Goal: Leave review/rating

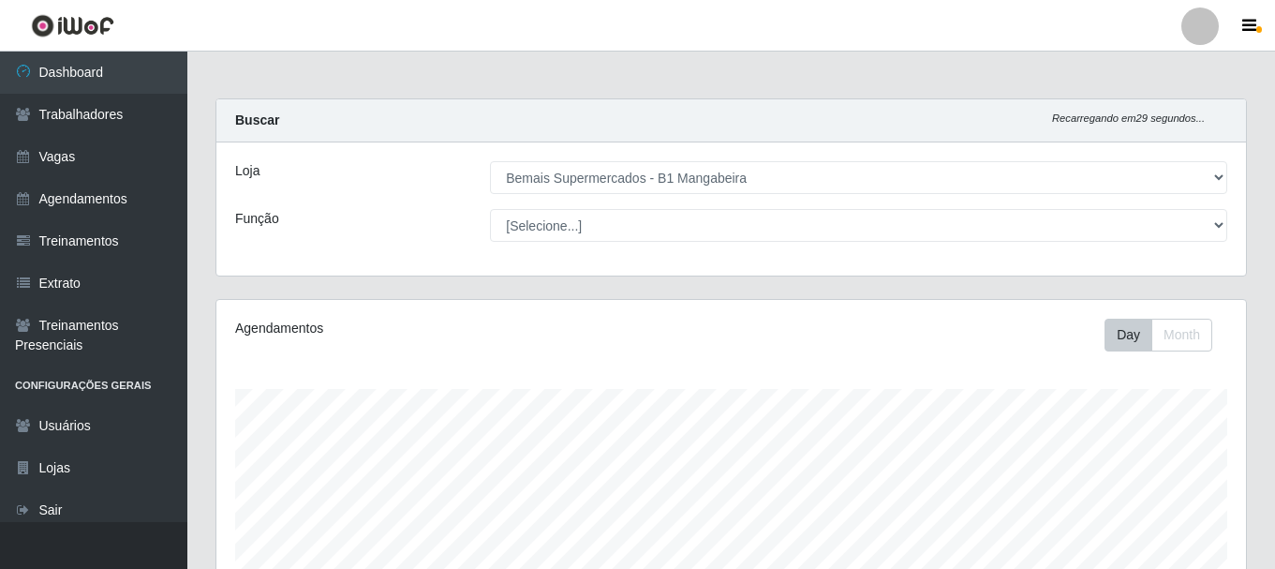
select select "403"
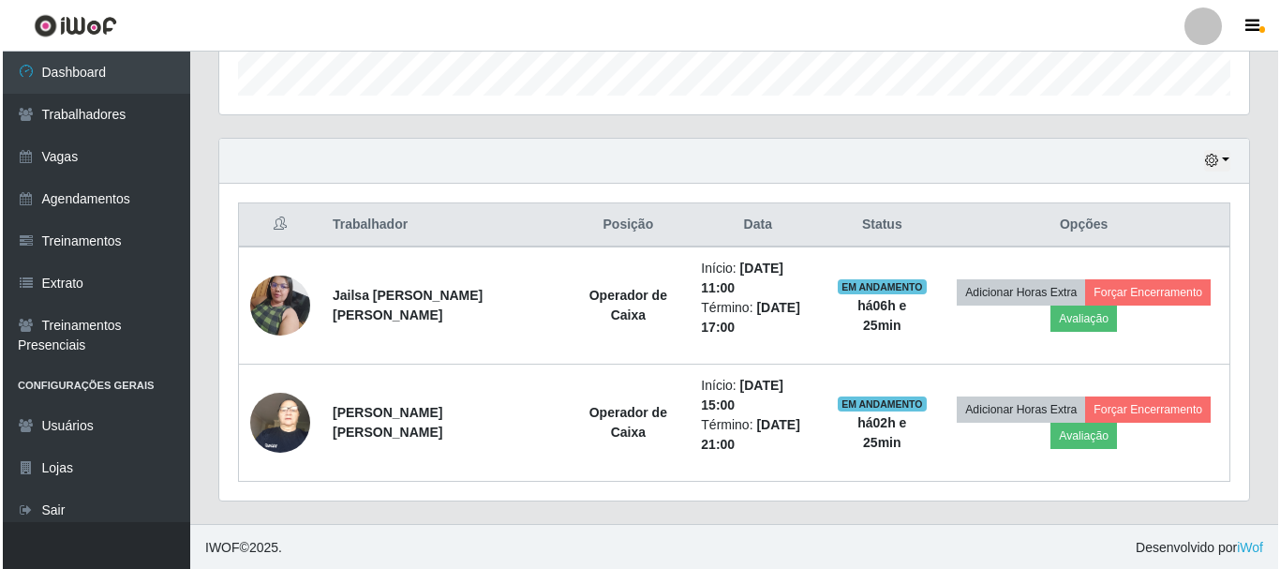
scroll to position [576, 0]
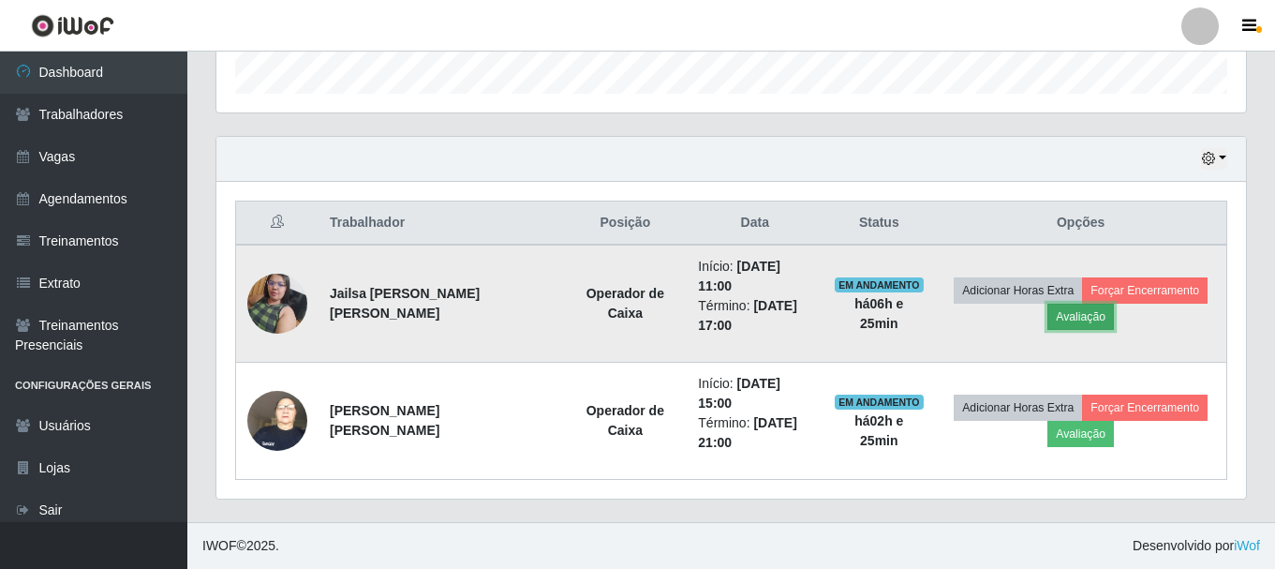
click at [1071, 322] on button "Avaliação" at bounding box center [1080, 317] width 67 height 26
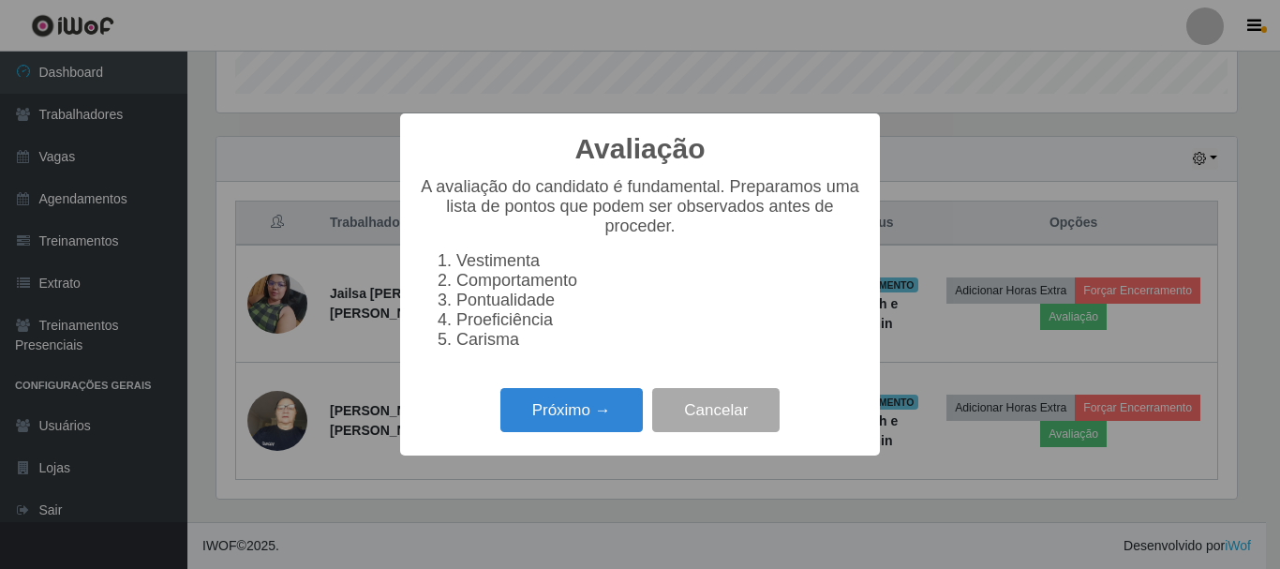
scroll to position [389, 1020]
click at [591, 408] on button "Próximo →" at bounding box center [571, 410] width 142 height 44
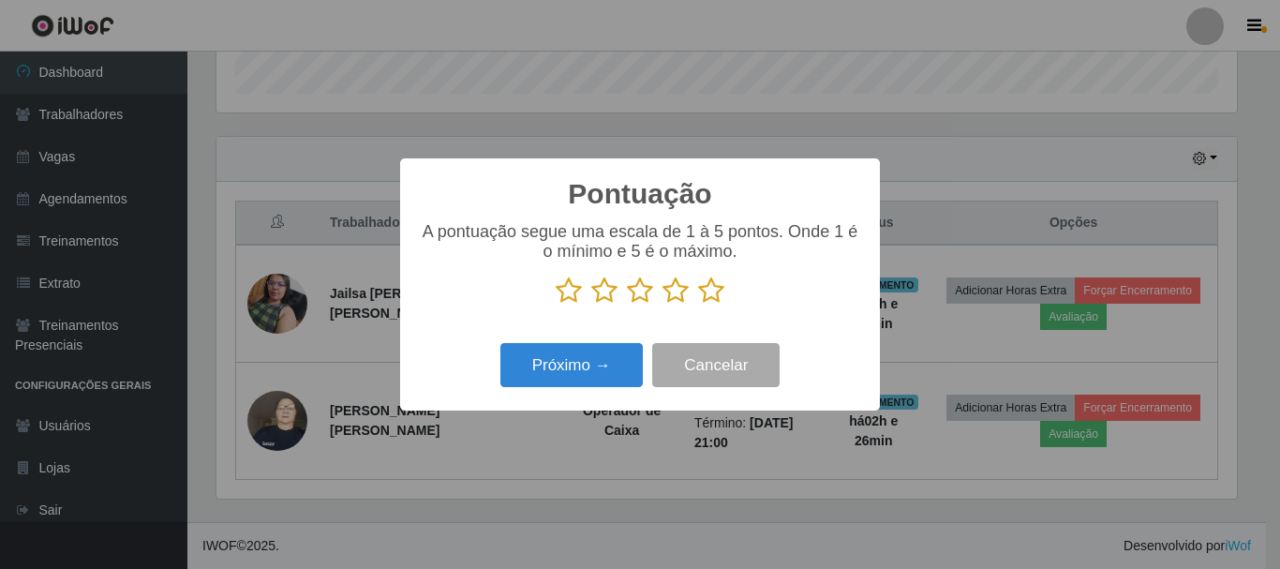
click at [703, 285] on icon at bounding box center [711, 290] width 26 height 28
click at [698, 304] on input "radio" at bounding box center [698, 304] width 0 height 0
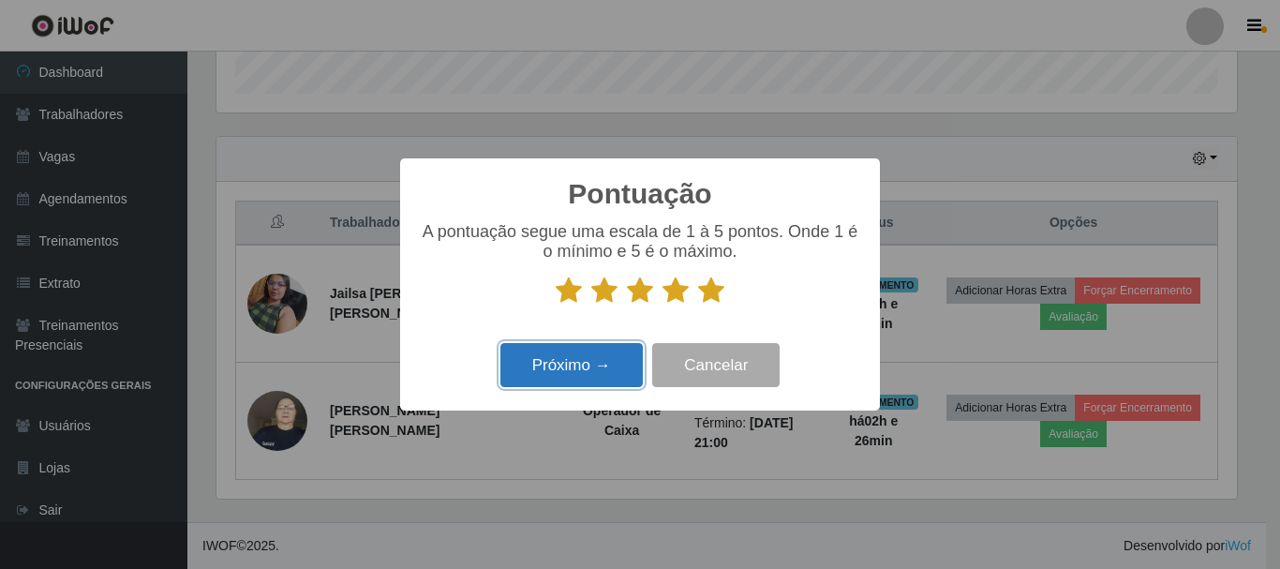
click at [590, 354] on button "Próximo →" at bounding box center [571, 365] width 142 height 44
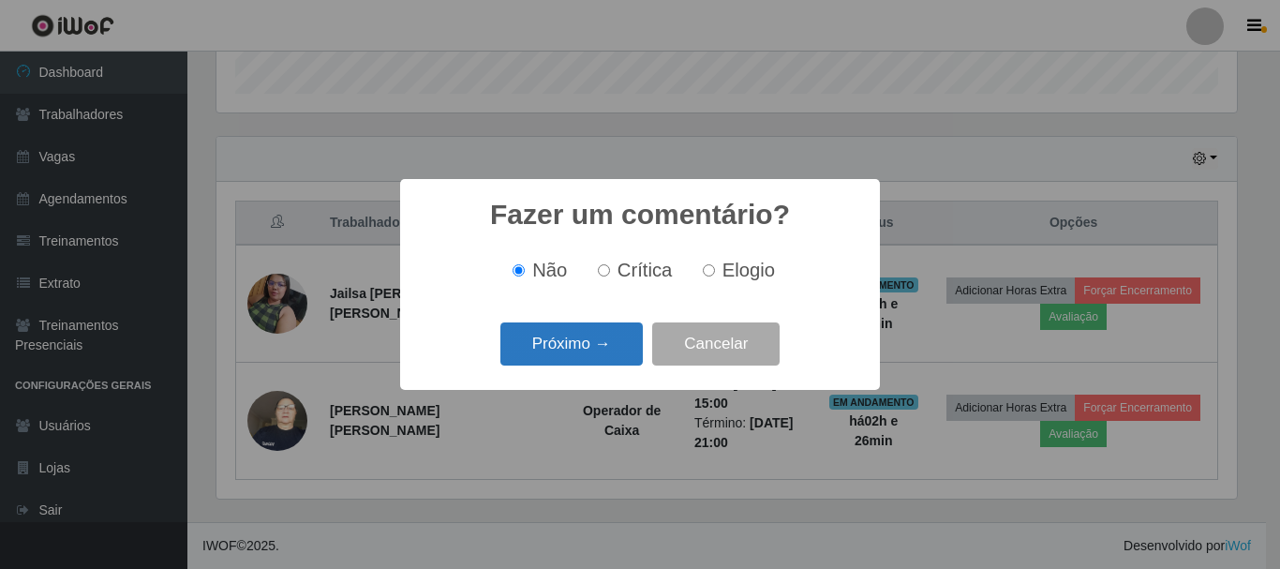
click at [588, 328] on button "Próximo →" at bounding box center [571, 344] width 142 height 44
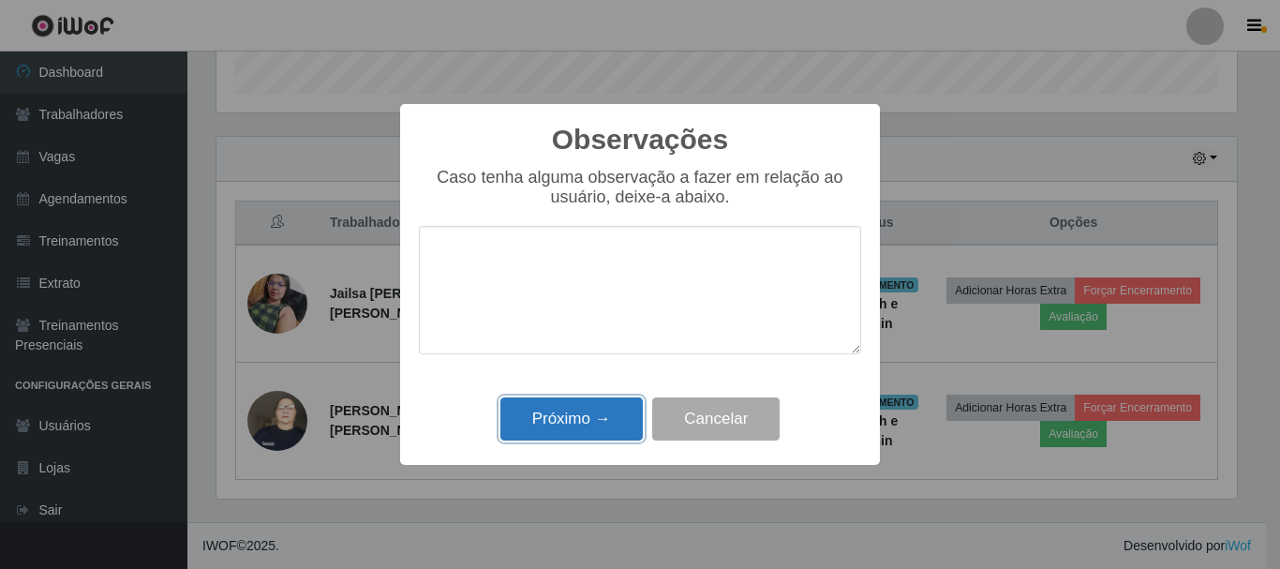
click at [591, 422] on button "Próximo →" at bounding box center [571, 419] width 142 height 44
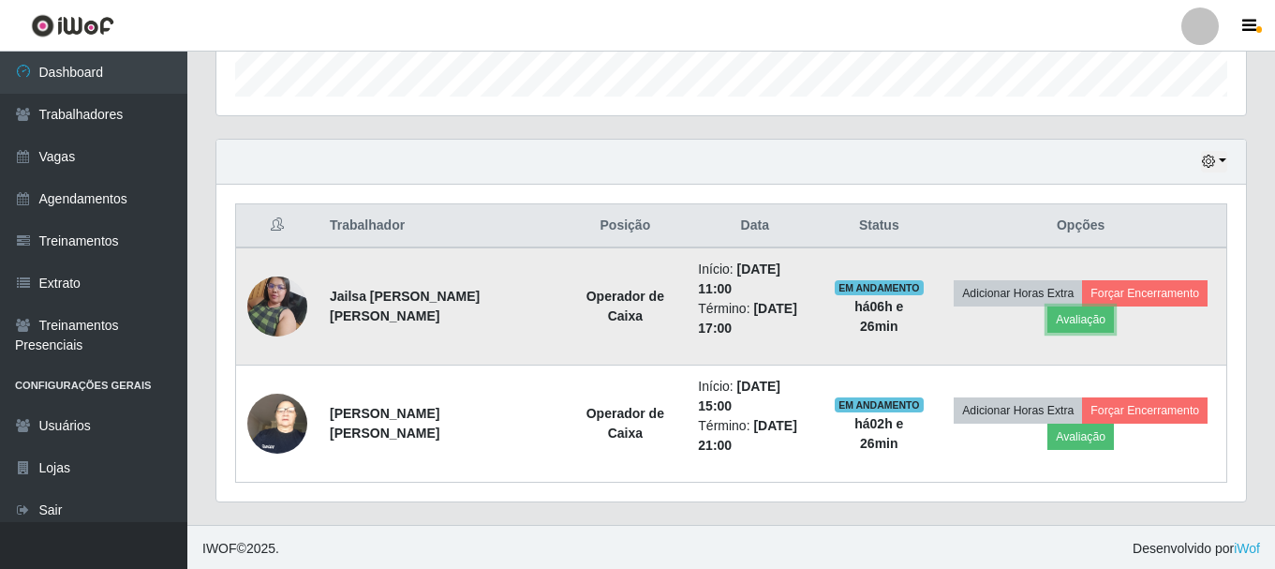
scroll to position [576, 0]
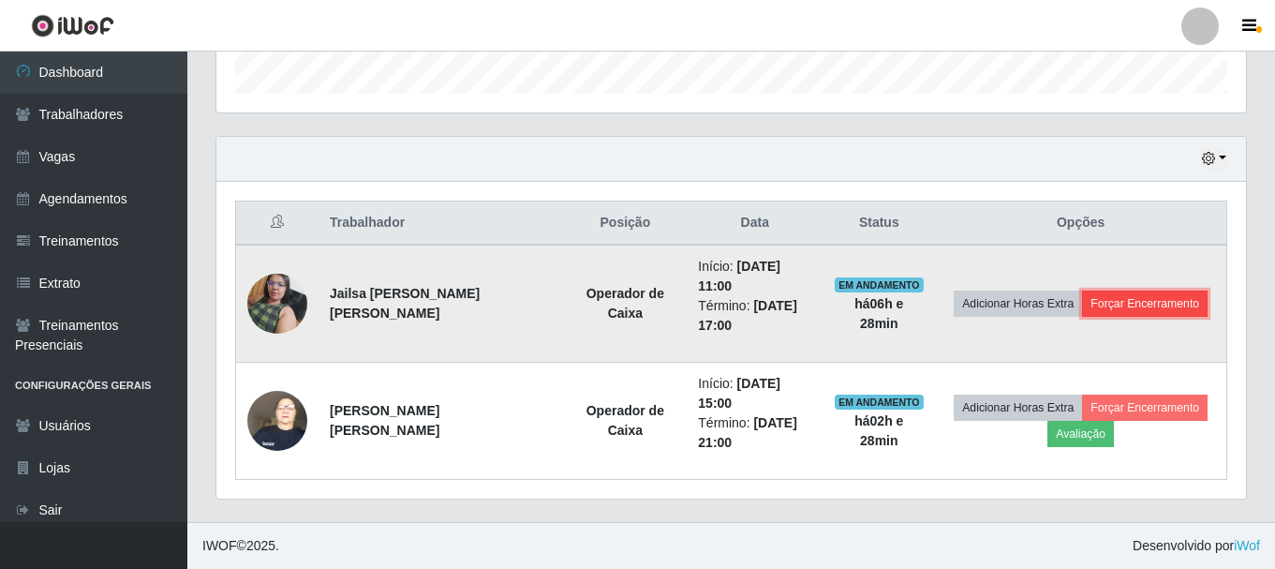
click at [1147, 305] on button "Forçar Encerramento" at bounding box center [1145, 303] width 126 height 26
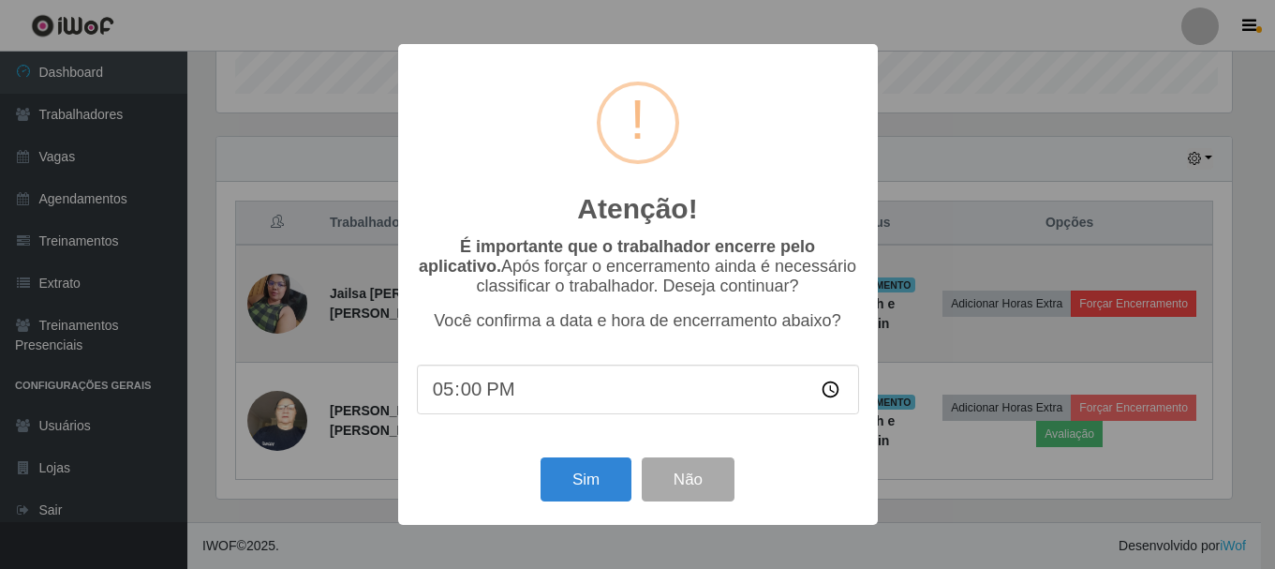
scroll to position [389, 1020]
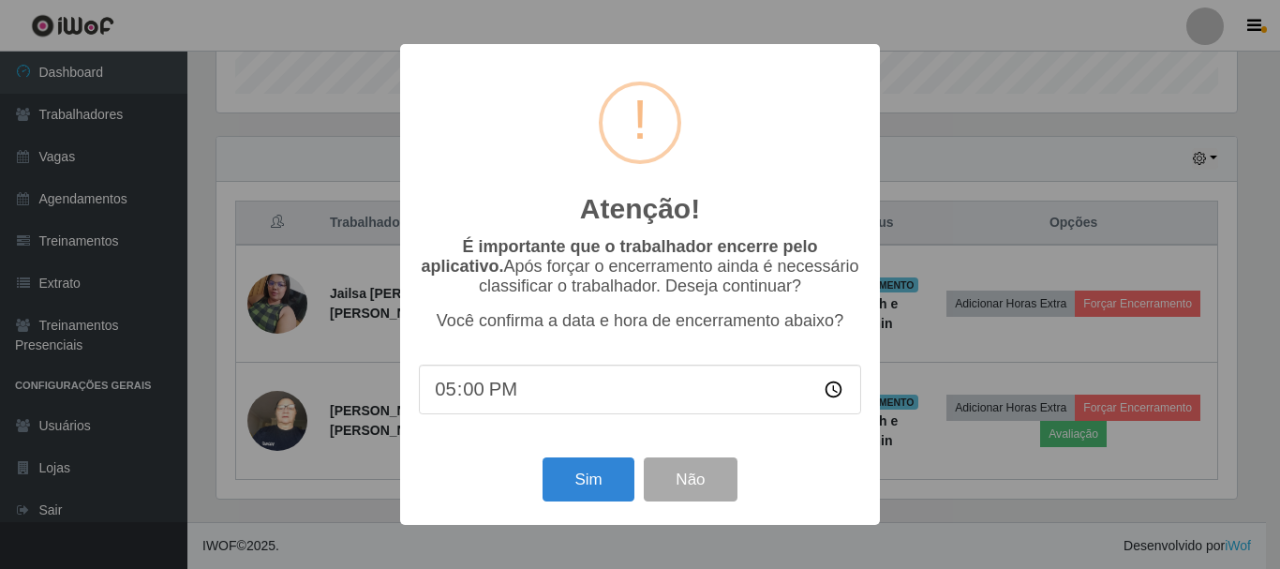
click at [478, 388] on input "17:00" at bounding box center [640, 389] width 442 height 50
type input "17:30"
click at [609, 487] on button "Sim" at bounding box center [587, 479] width 91 height 44
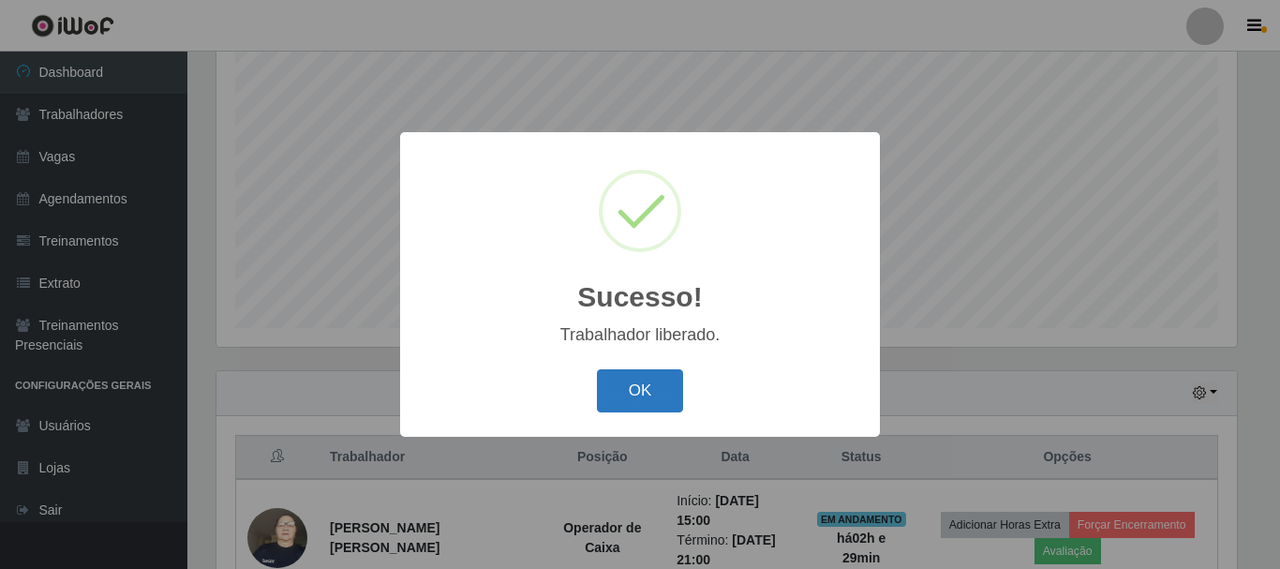
click at [652, 389] on button "OK" at bounding box center [640, 391] width 87 height 44
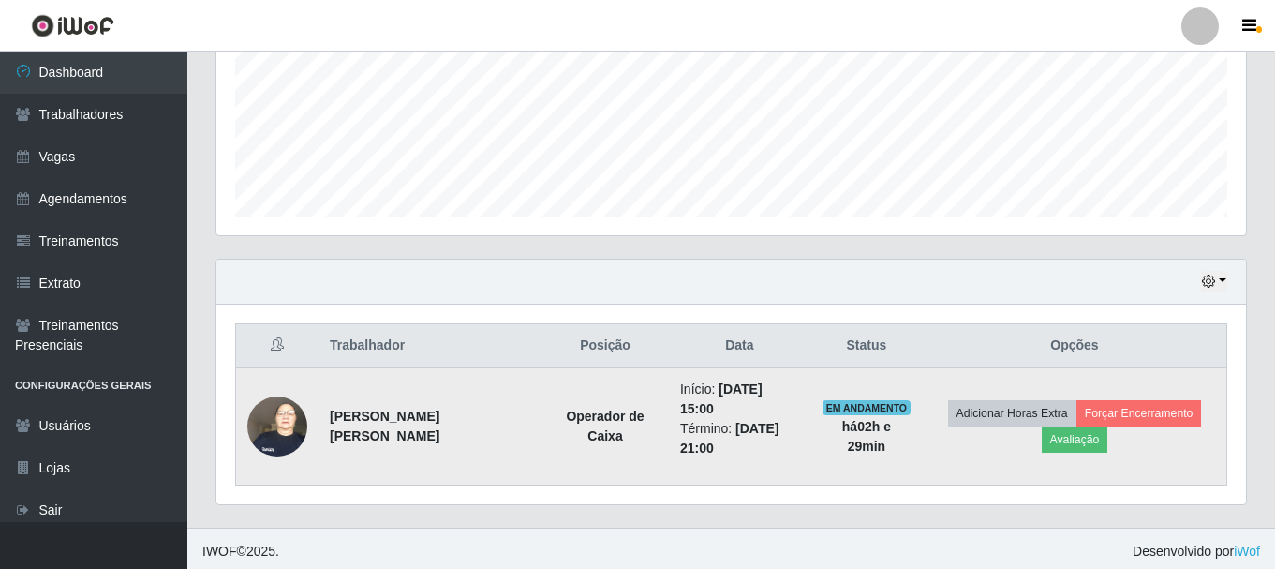
scroll to position [459, 0]
